Goal: Task Accomplishment & Management: Complete application form

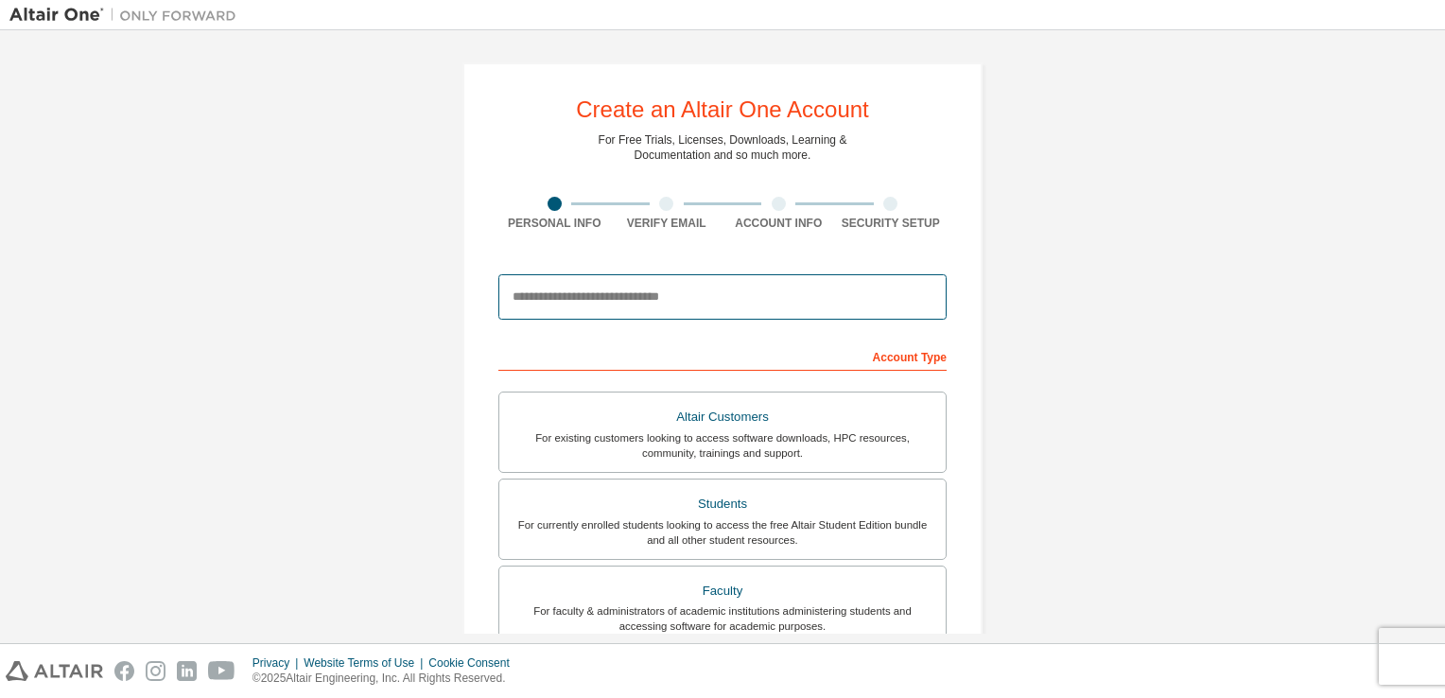
click at [598, 288] on input "email" at bounding box center [722, 296] width 448 height 45
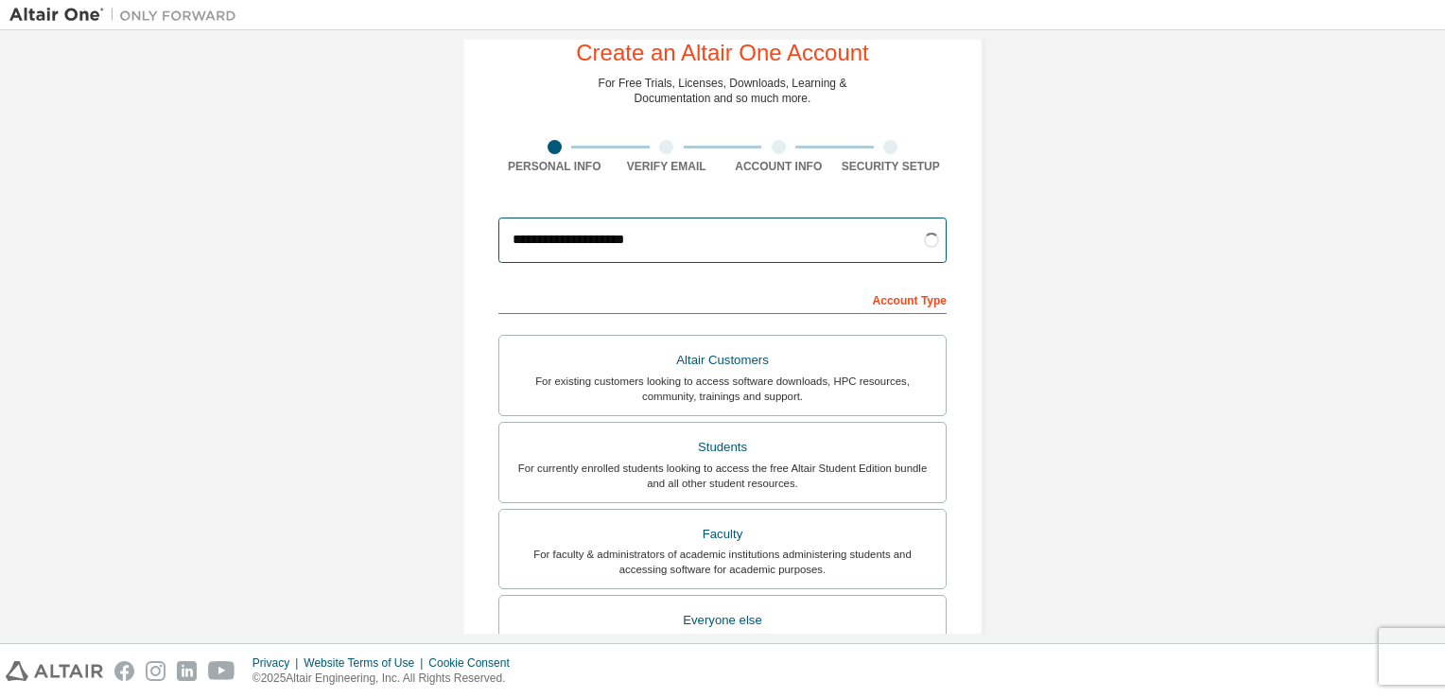
scroll to position [64, 0]
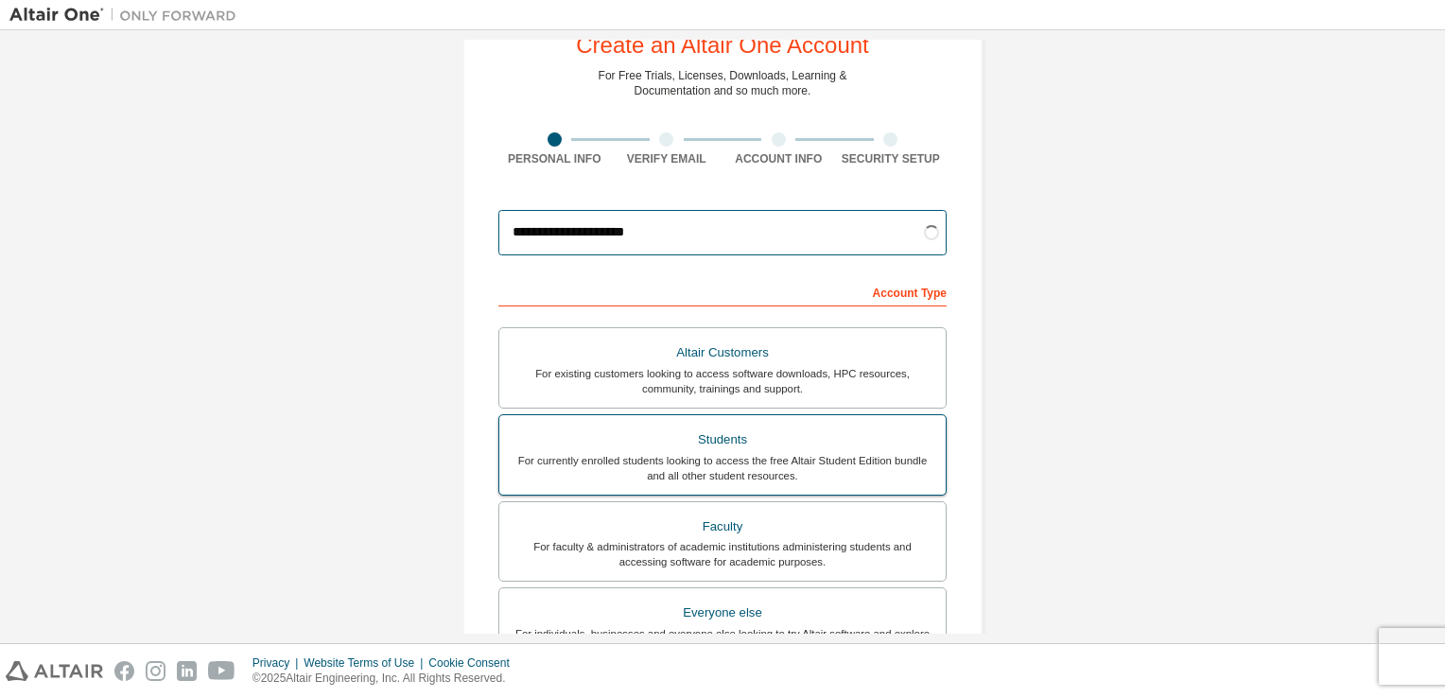
type input "**********"
click at [719, 441] on div "Students" at bounding box center [723, 440] width 424 height 26
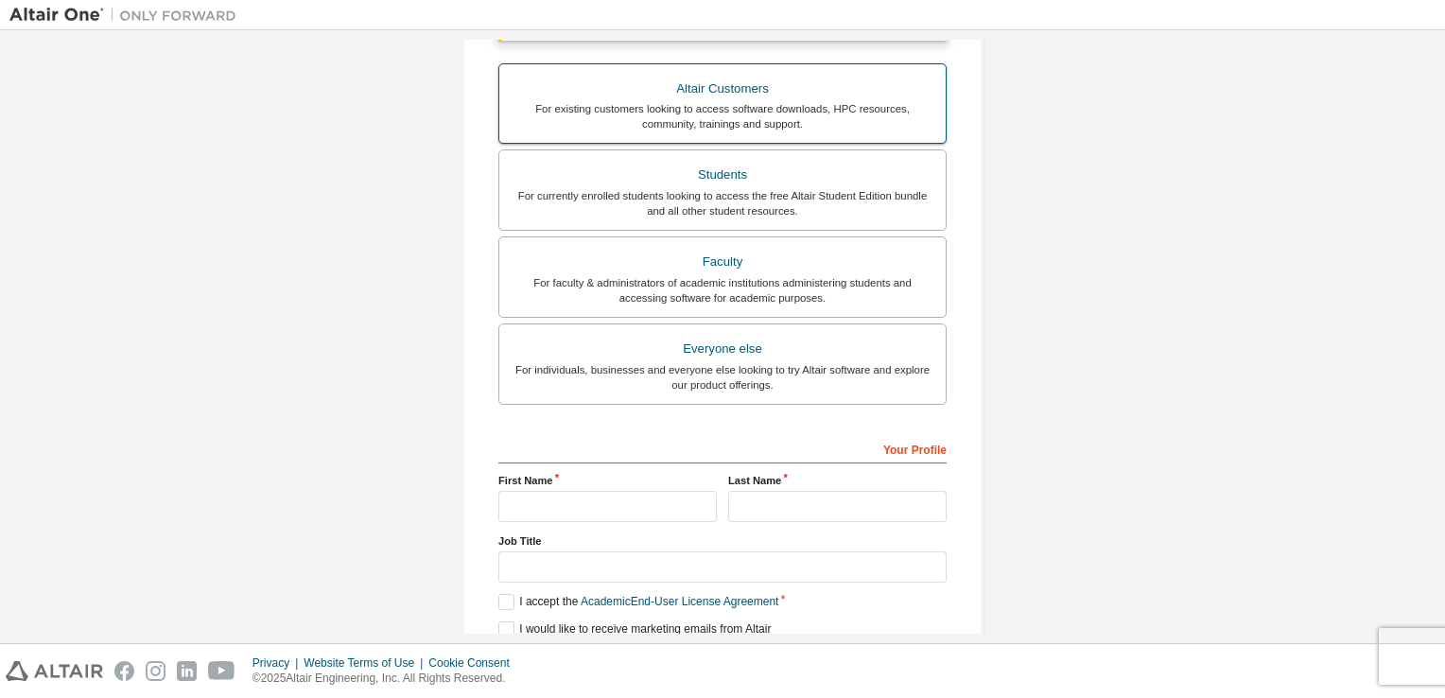
scroll to position [452, 0]
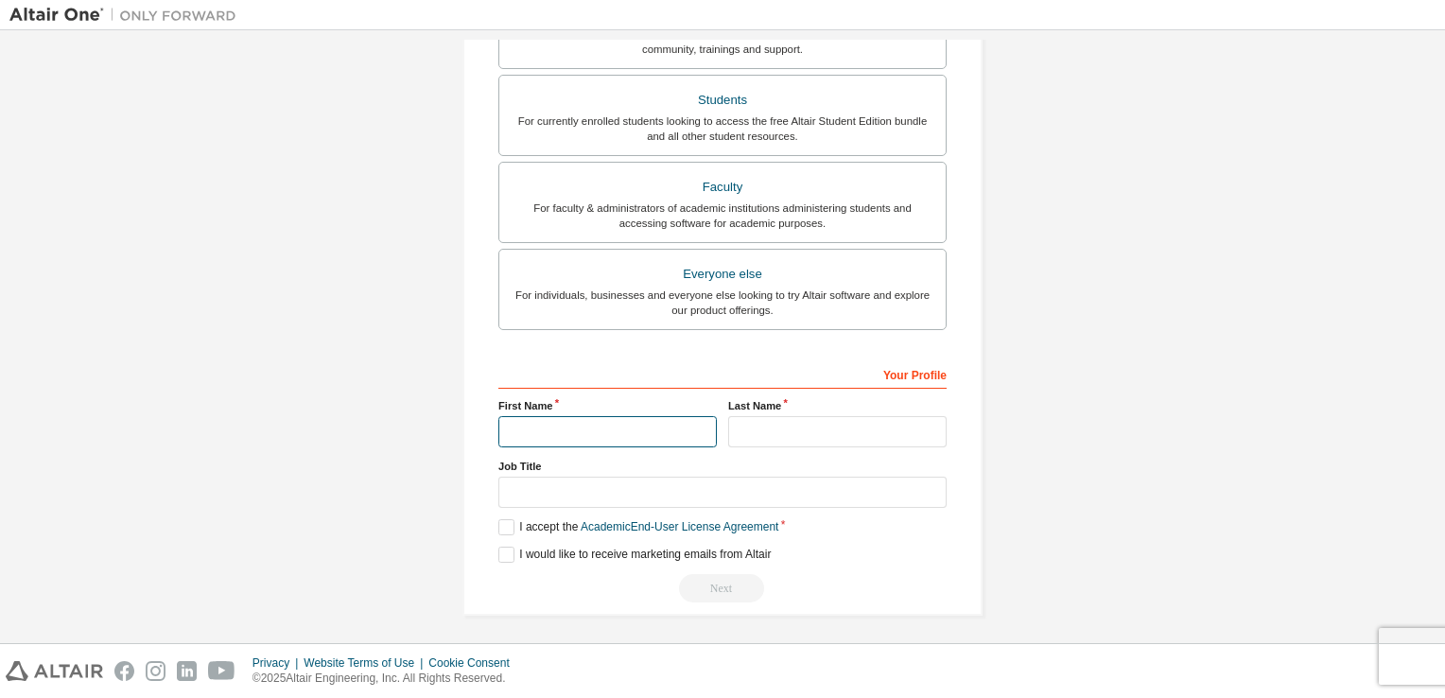
click at [578, 417] on input "text" at bounding box center [607, 431] width 218 height 31
type input "**********"
click at [777, 437] on input "text" at bounding box center [837, 431] width 218 height 31
type input "*******"
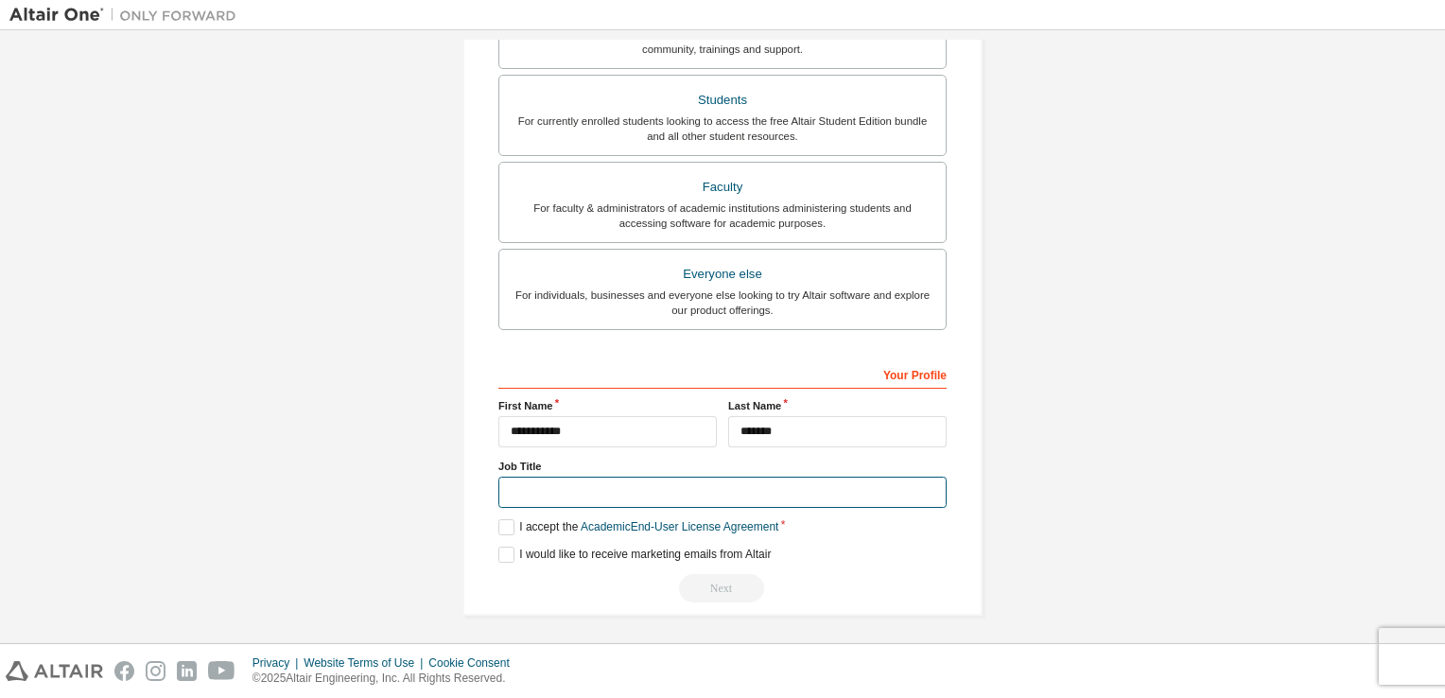
click at [702, 491] on input "text" at bounding box center [722, 492] width 448 height 31
click at [629, 496] on input "text" at bounding box center [722, 492] width 448 height 31
type input "*******"
click at [507, 523] on label "I accept the Academic End-User License Agreement" at bounding box center [638, 527] width 280 height 16
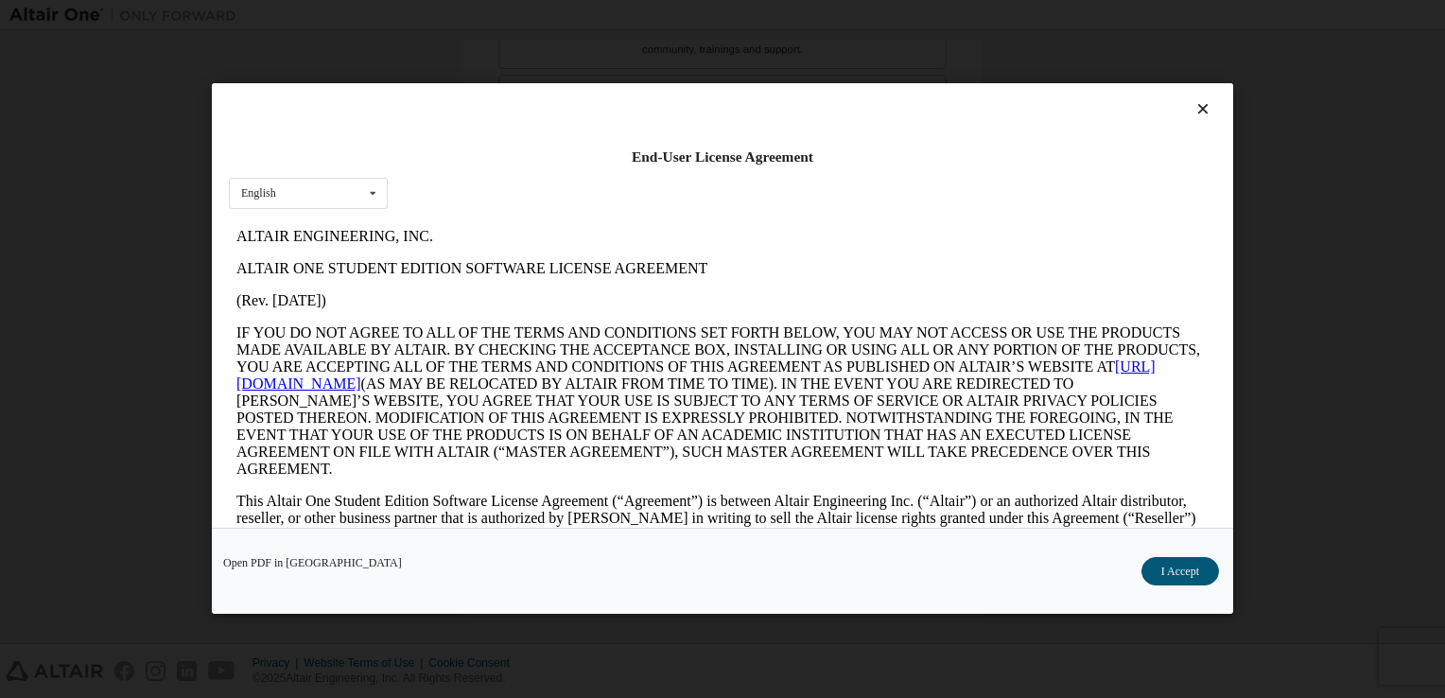
scroll to position [0, 0]
click at [1164, 579] on button "I Accept" at bounding box center [1181, 572] width 78 height 28
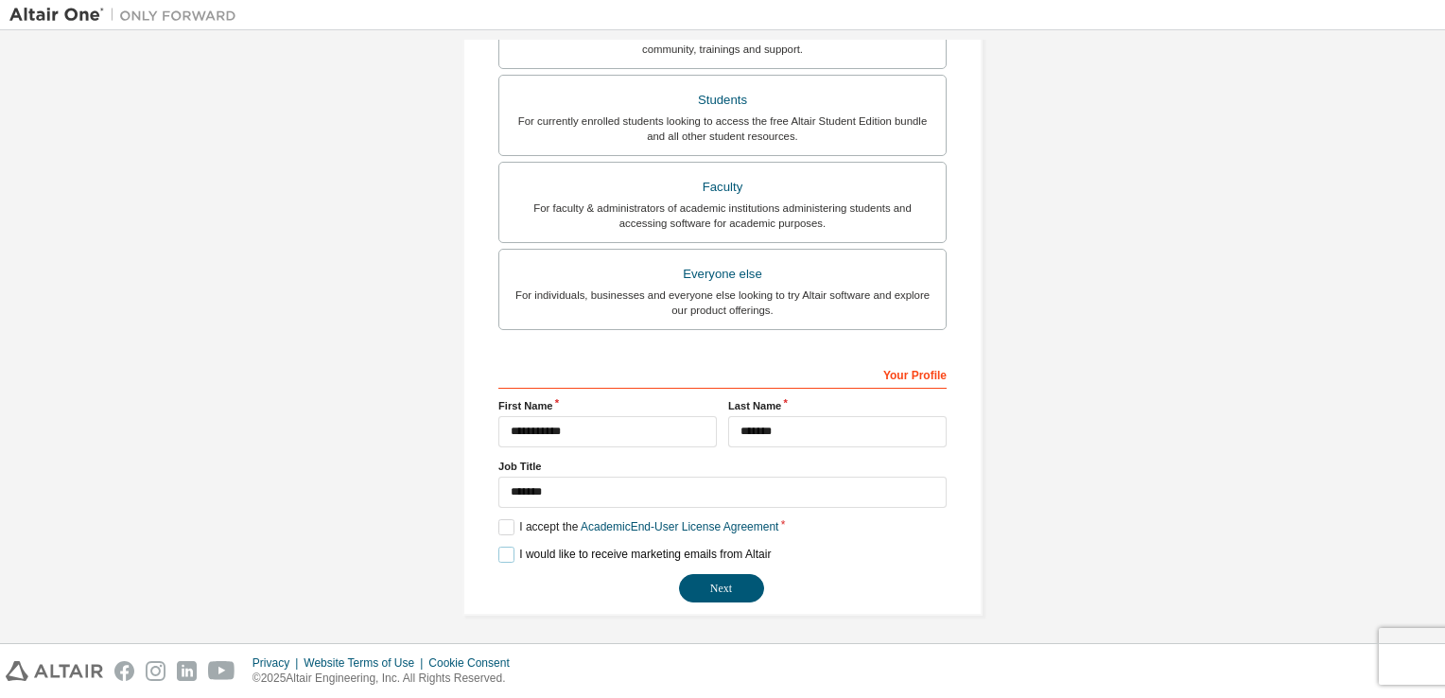
click at [505, 550] on label "I would like to receive marketing emails from Altair" at bounding box center [634, 555] width 272 height 16
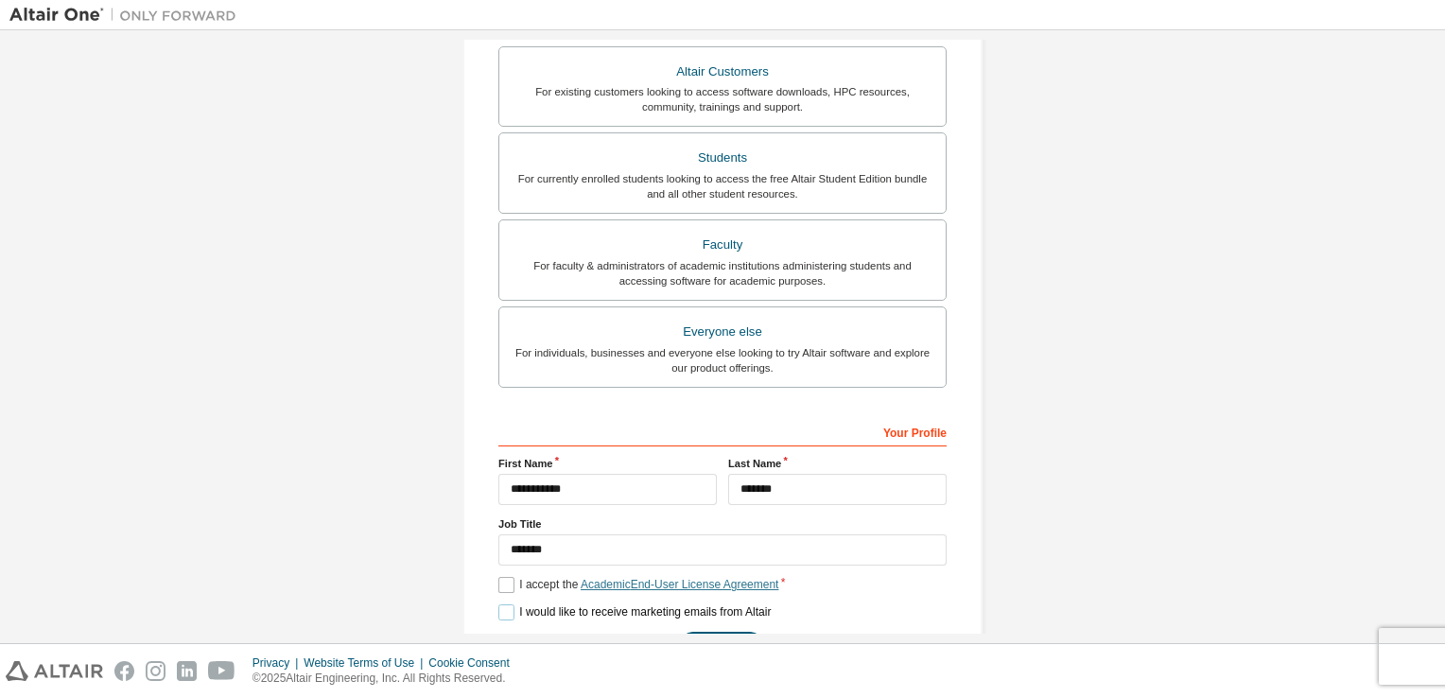
scroll to position [452, 0]
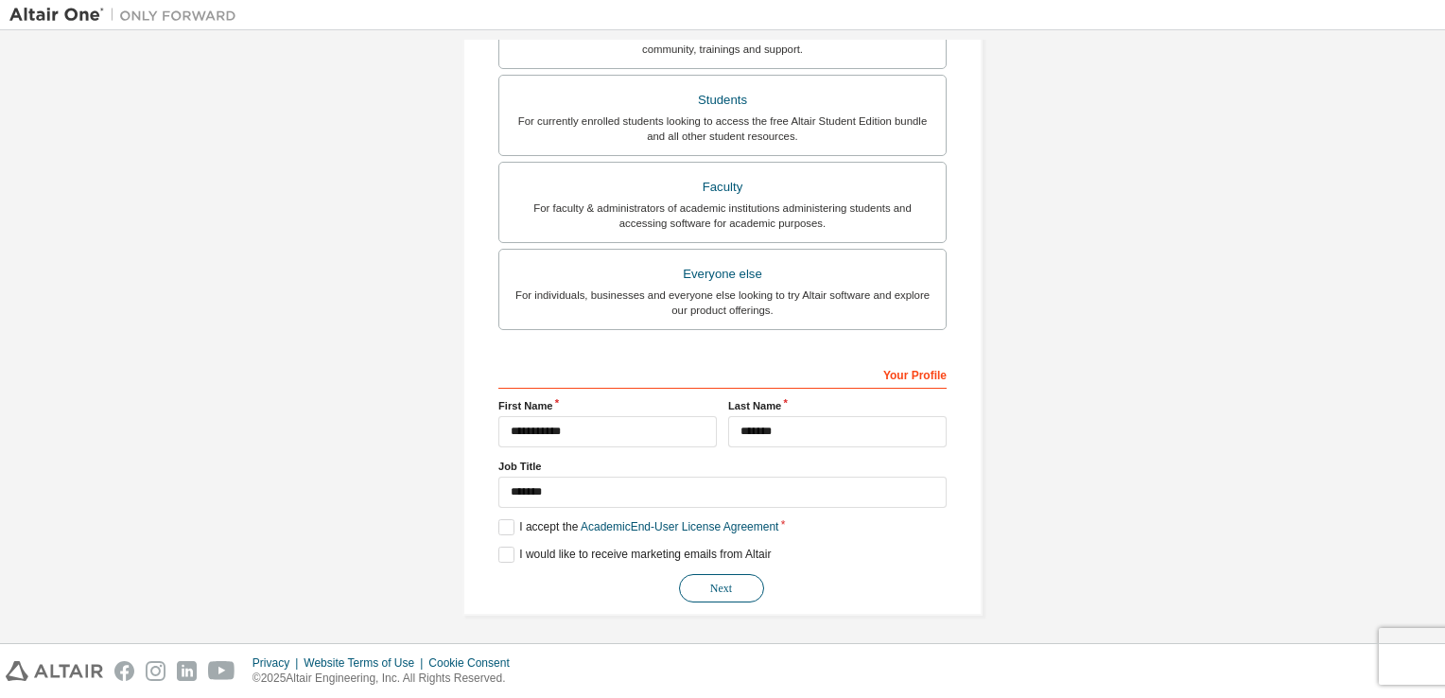
click at [722, 581] on button "Next" at bounding box center [721, 588] width 85 height 28
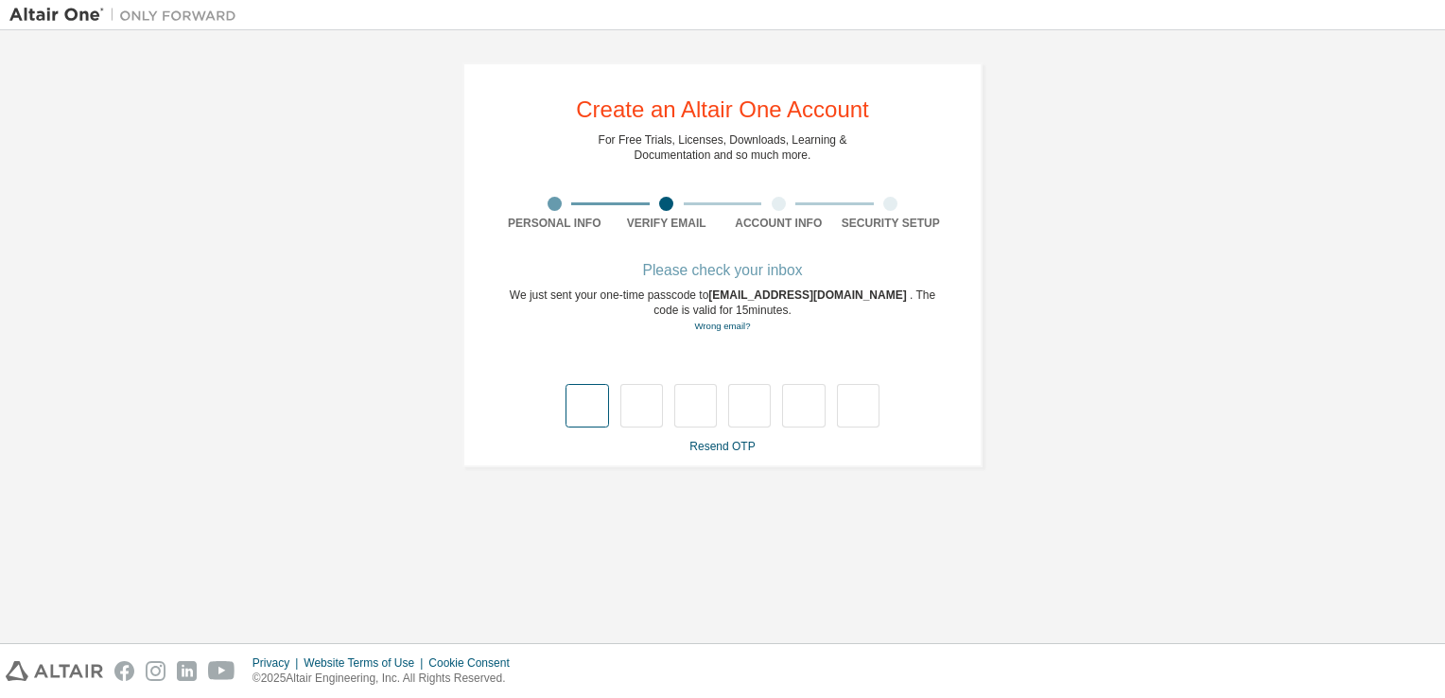
click at [590, 410] on input "text" at bounding box center [587, 406] width 43 height 44
type input "*"
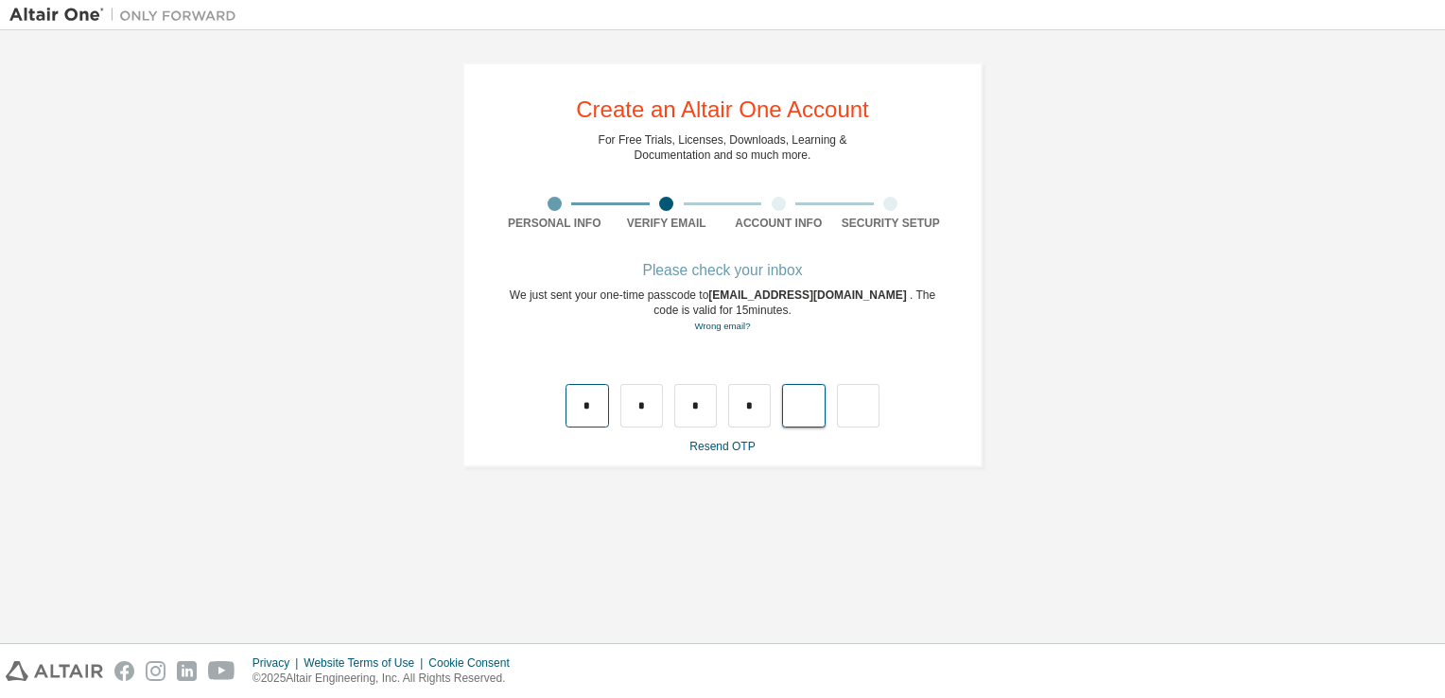
type input "*"
